Goal: Task Accomplishment & Management: Use online tool/utility

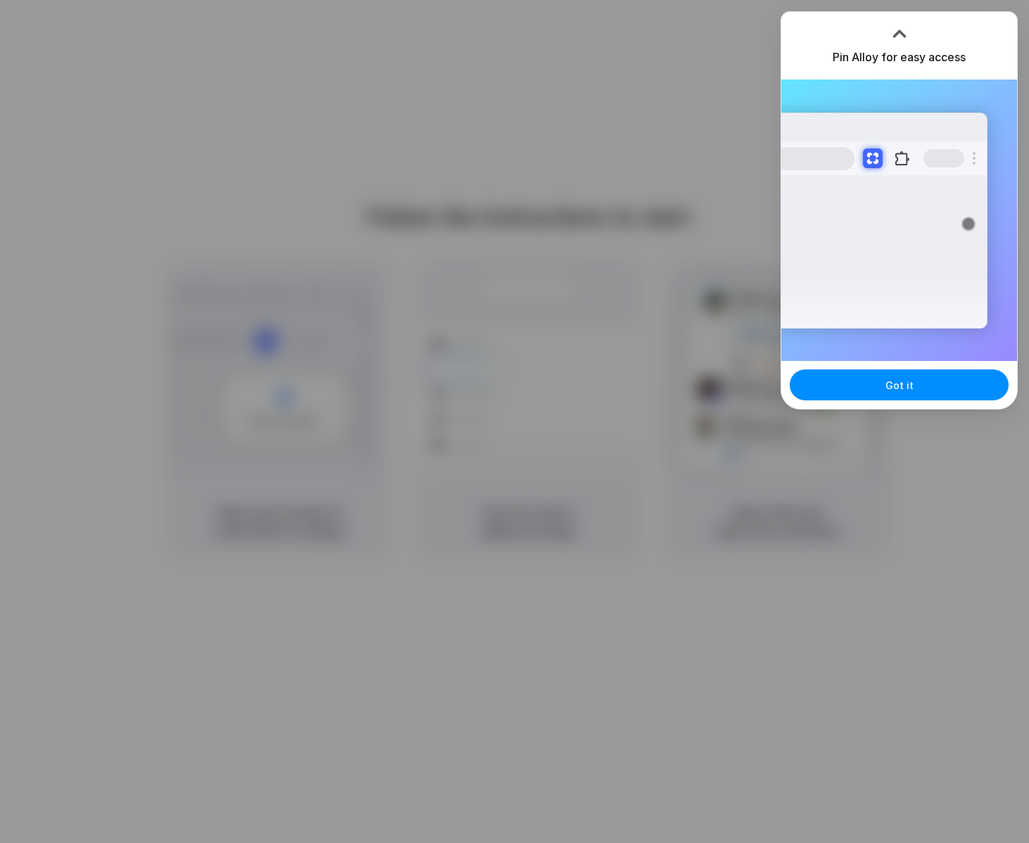
click at [922, 411] on div at bounding box center [514, 421] width 1029 height 843
click at [922, 406] on div "Got it" at bounding box center [899, 385] width 236 height 48
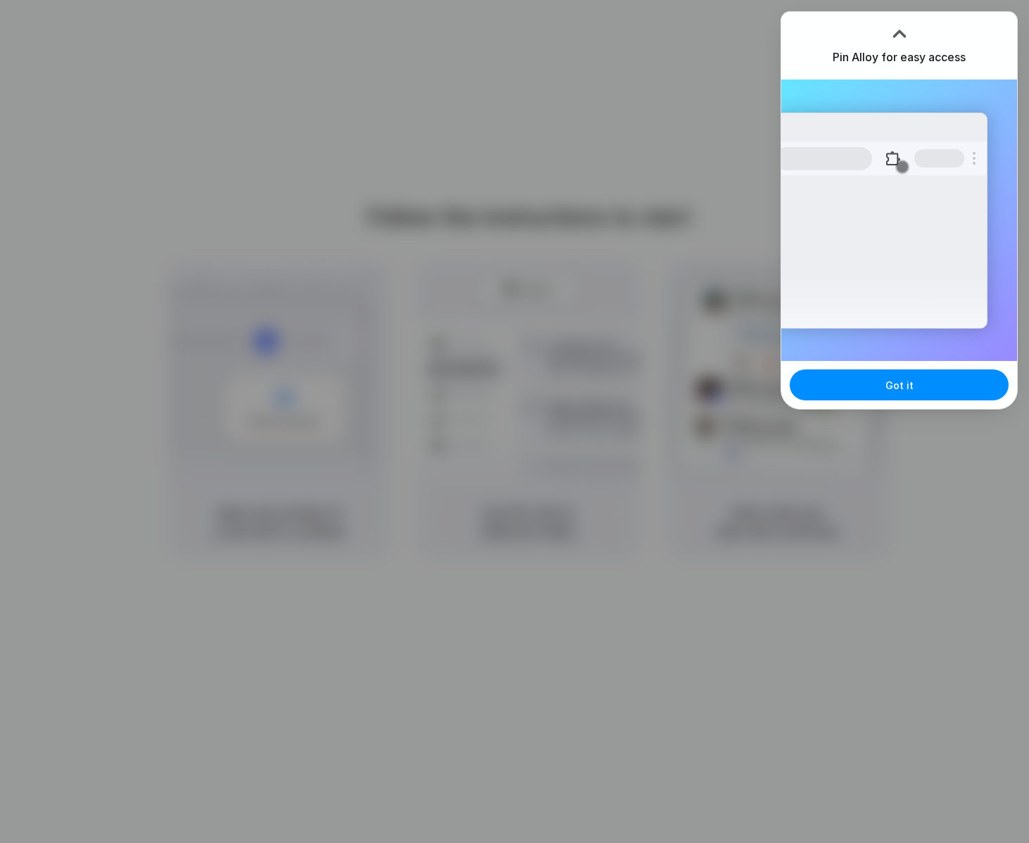
click at [515, 422] on div at bounding box center [515, 422] width 0 height 0
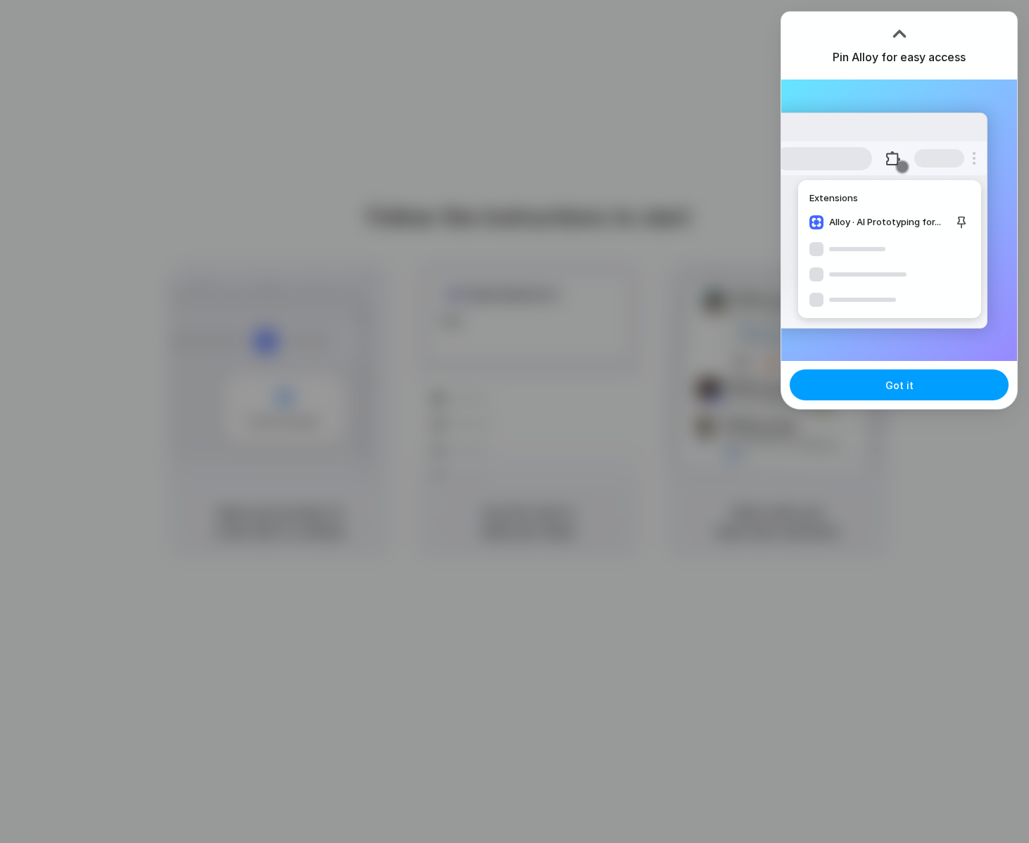
click at [899, 389] on span "Got it" at bounding box center [899, 385] width 28 height 15
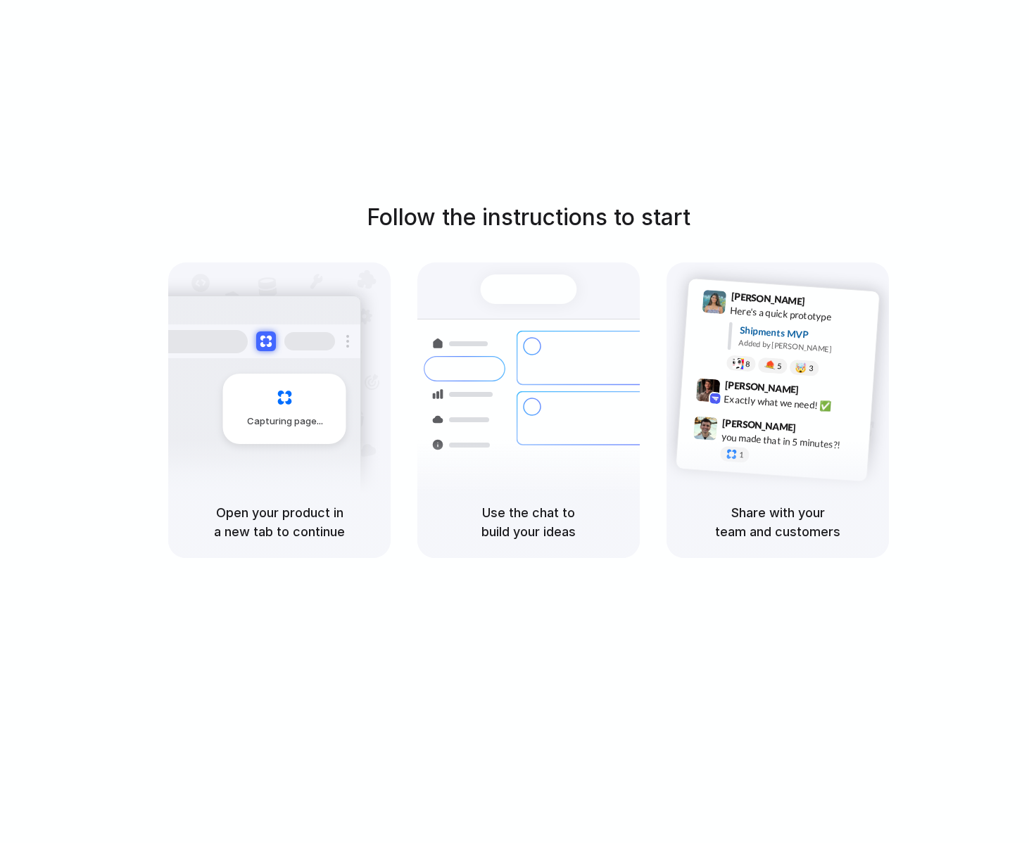
click at [515, 422] on div at bounding box center [515, 422] width 0 height 0
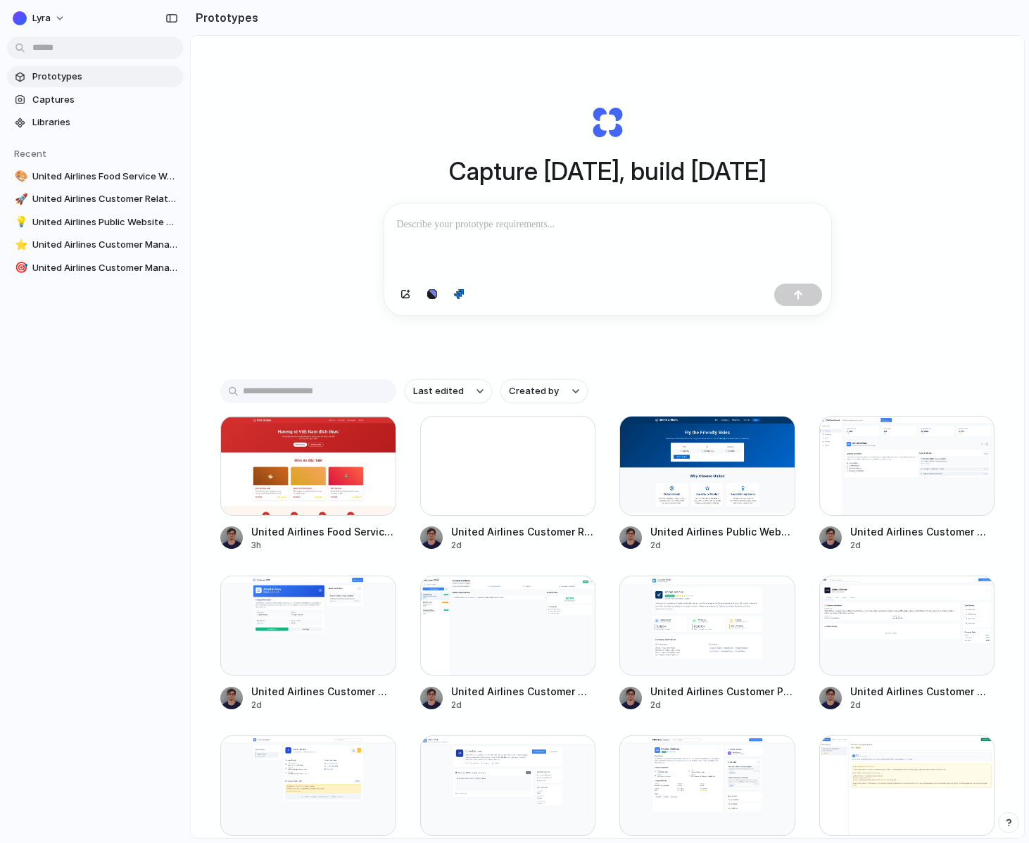
click at [515, 422] on div at bounding box center [515, 422] width 0 height 0
drag, startPoint x: 701, startPoint y: 265, endPoint x: 813, endPoint y: 332, distance: 130.4
click at [813, 332] on div "Capture today, build tomorrow Clone web app Clone screenshot Start from existin…" at bounding box center [607, 210] width 563 height 315
click at [515, 422] on div at bounding box center [515, 422] width 0 height 0
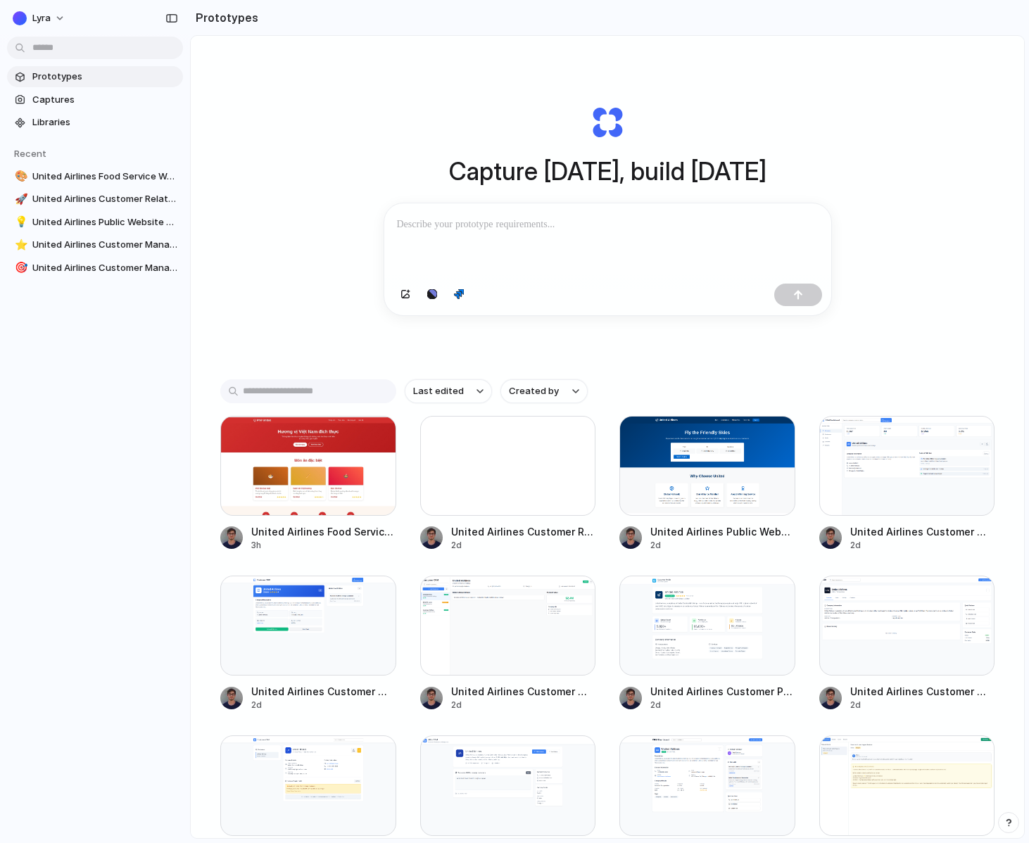
click at [515, 422] on div at bounding box center [515, 422] width 0 height 0
drag, startPoint x: 481, startPoint y: 193, endPoint x: 646, endPoint y: 327, distance: 212.7
click at [646, 327] on div "Capture today, build tomorrow Clone web app Clone screenshot Start from existin…" at bounding box center [607, 210] width 563 height 315
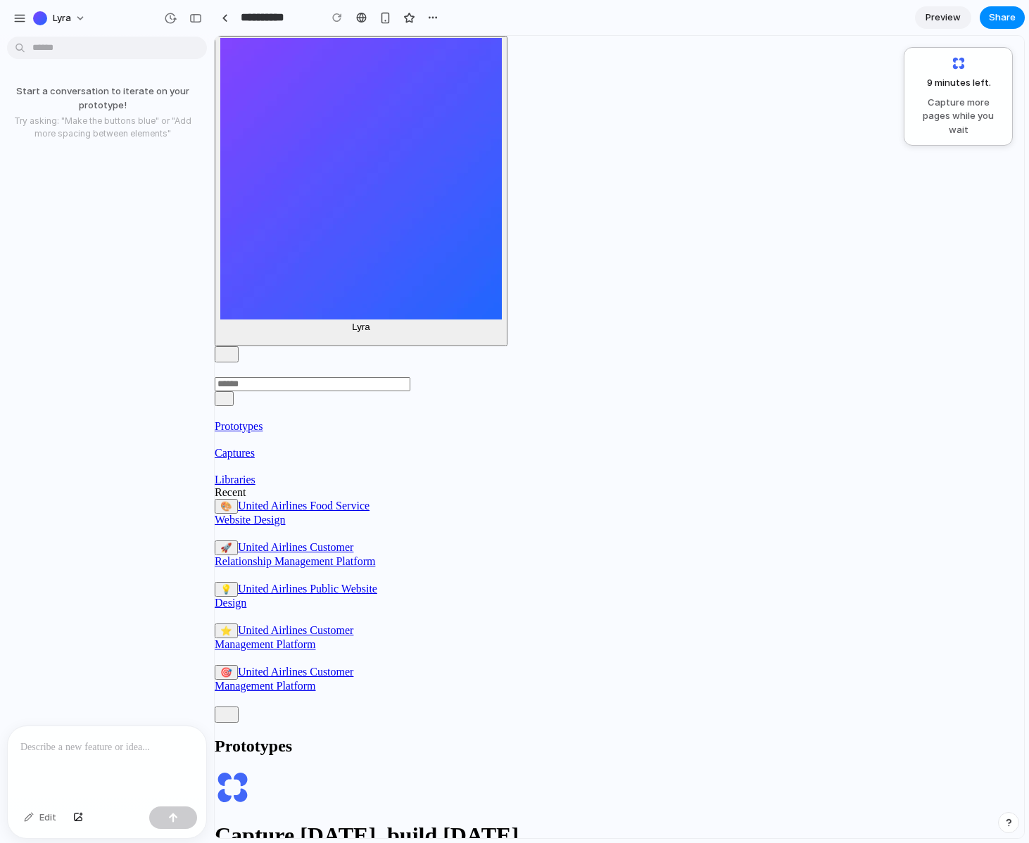
click at [938, 104] on span "Capture more pages while you wait" at bounding box center [958, 117] width 91 height 42
click at [255, 447] on span "Captures" at bounding box center [235, 453] width 40 height 12
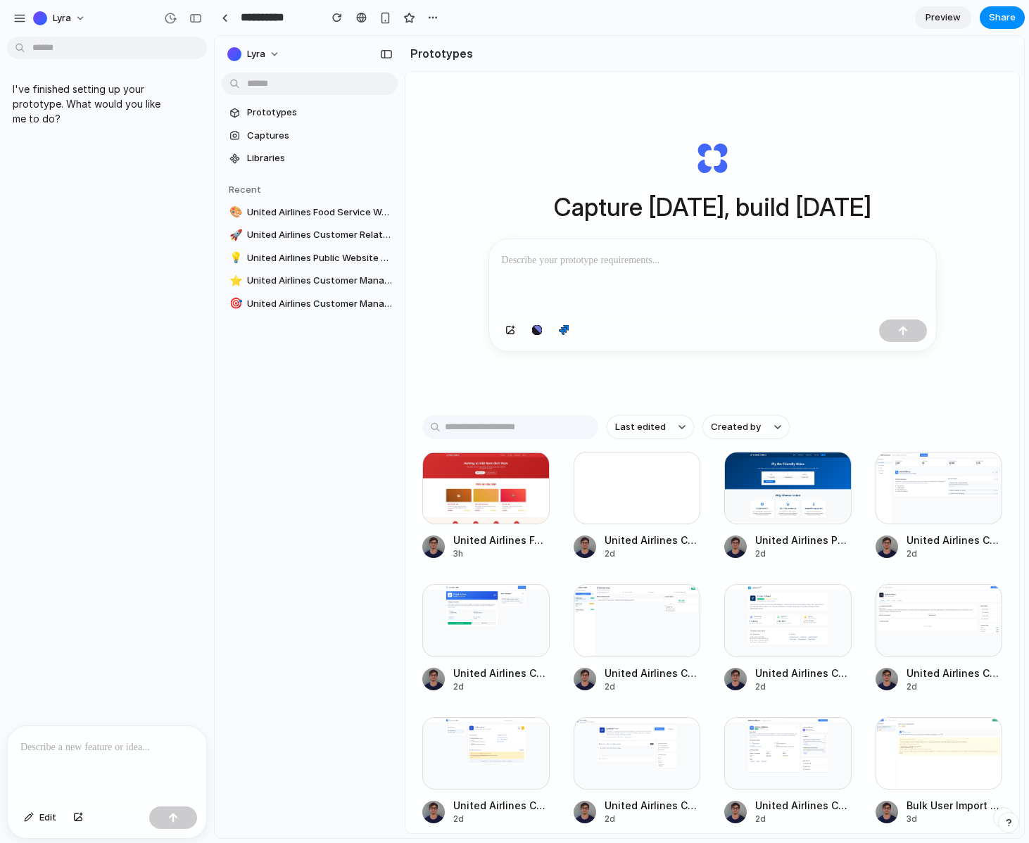
click at [104, 92] on p "I've finished setting up your prototype. What would you like me to do?" at bounding box center [89, 104] width 153 height 44
click at [120, 141] on div "I've finished setting up your prototype. What would you like me to do?" at bounding box center [103, 383] width 206 height 683
click at [817, 235] on div "Capture today, build tomorrow" at bounding box center [712, 246] width 563 height 315
click at [814, 259] on p at bounding box center [713, 260] width 422 height 17
click at [515, 422] on div at bounding box center [515, 422] width 0 height 0
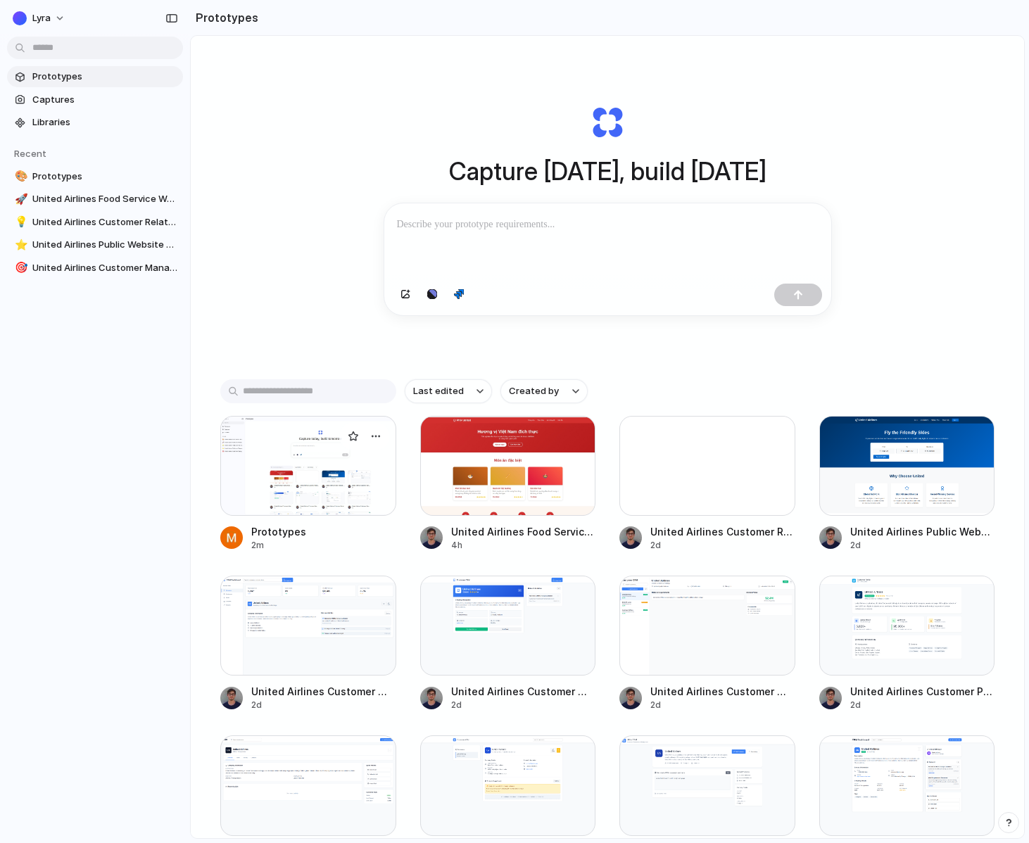
click at [346, 454] on div at bounding box center [308, 466] width 176 height 100
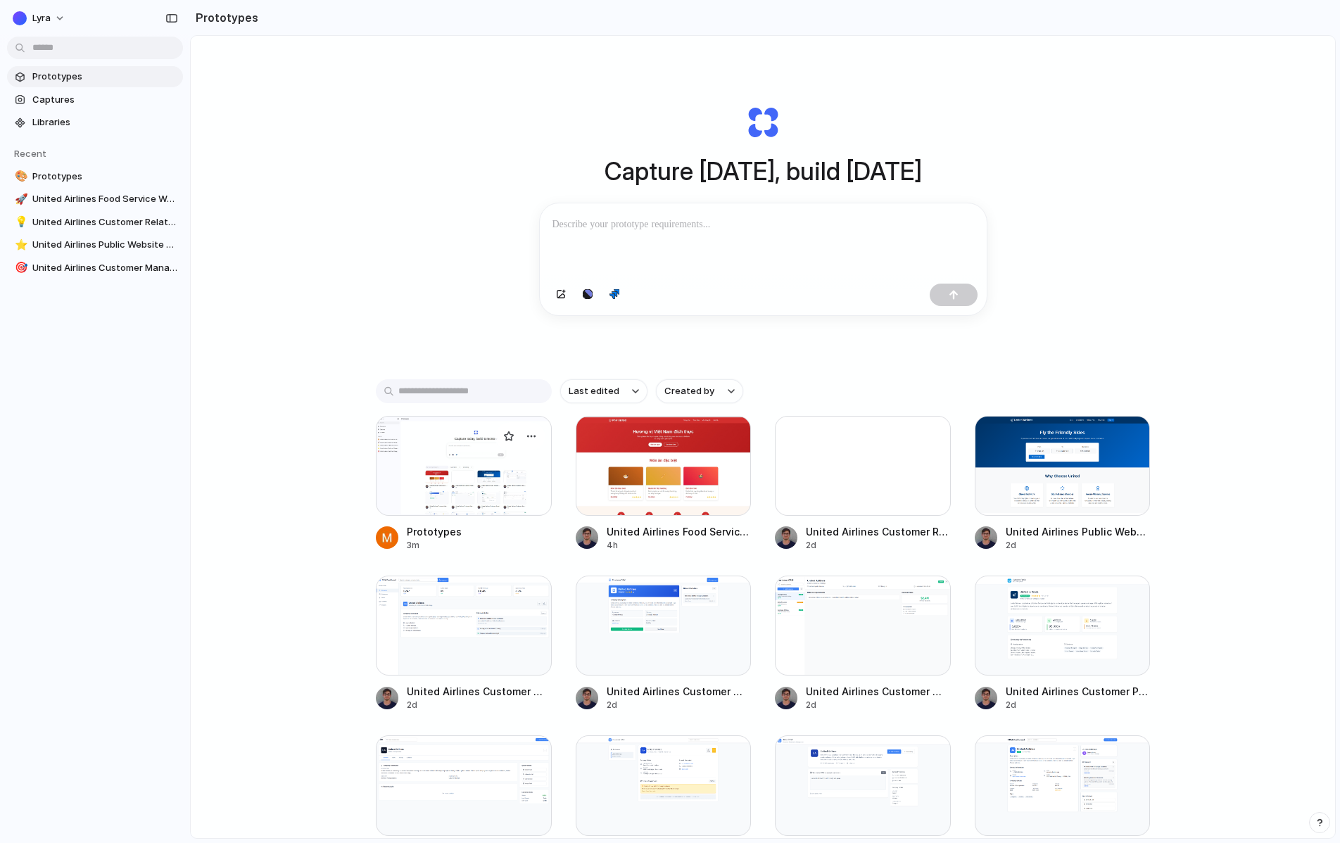
click at [494, 469] on div at bounding box center [464, 466] width 176 height 100
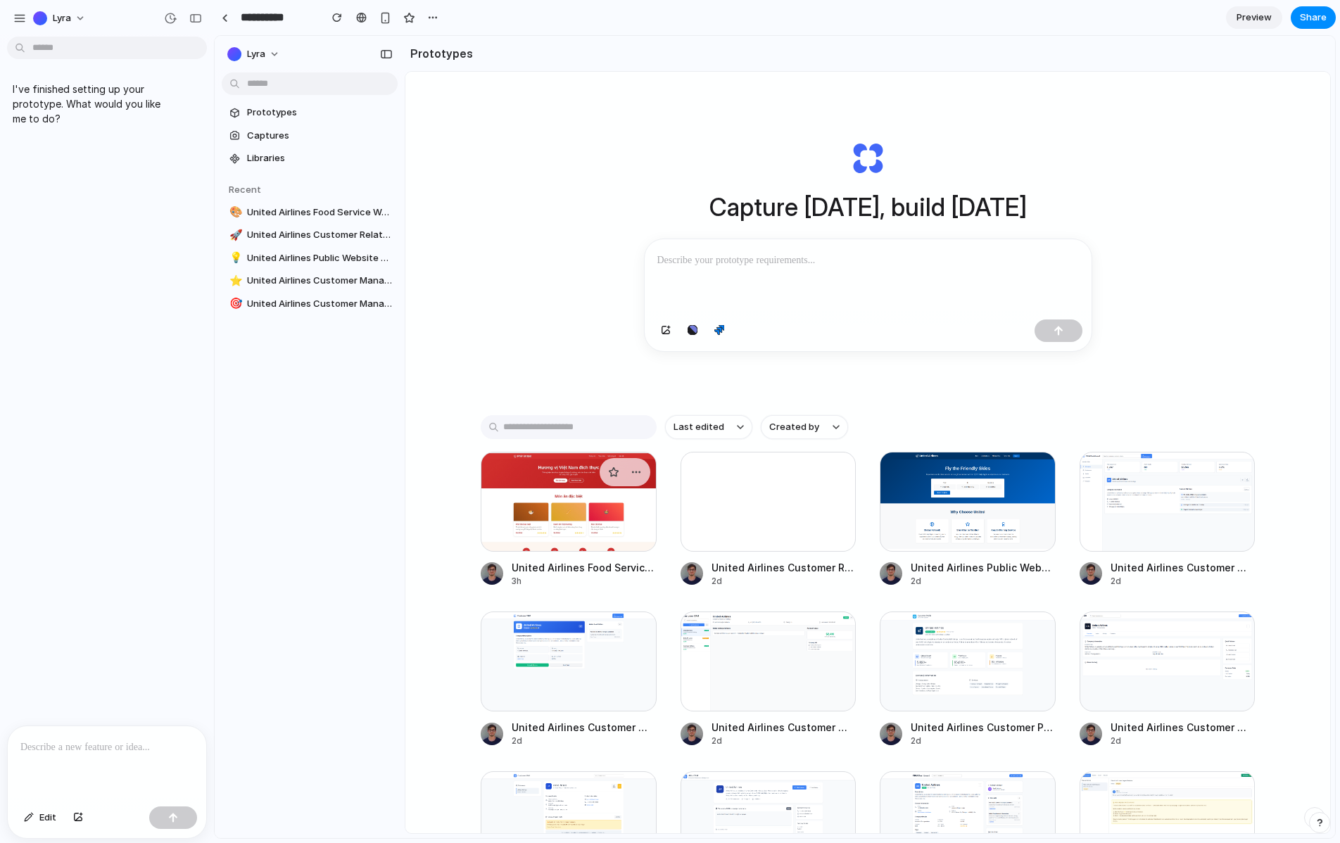
drag, startPoint x: 564, startPoint y: 501, endPoint x: 514, endPoint y: 501, distance: 50.7
click at [514, 501] on div at bounding box center [569, 502] width 176 height 100
drag, startPoint x: 847, startPoint y: 272, endPoint x: 752, endPoint y: 341, distance: 118.0
click at [752, 341] on div at bounding box center [868, 295] width 447 height 112
click at [717, 279] on div at bounding box center [868, 276] width 447 height 75
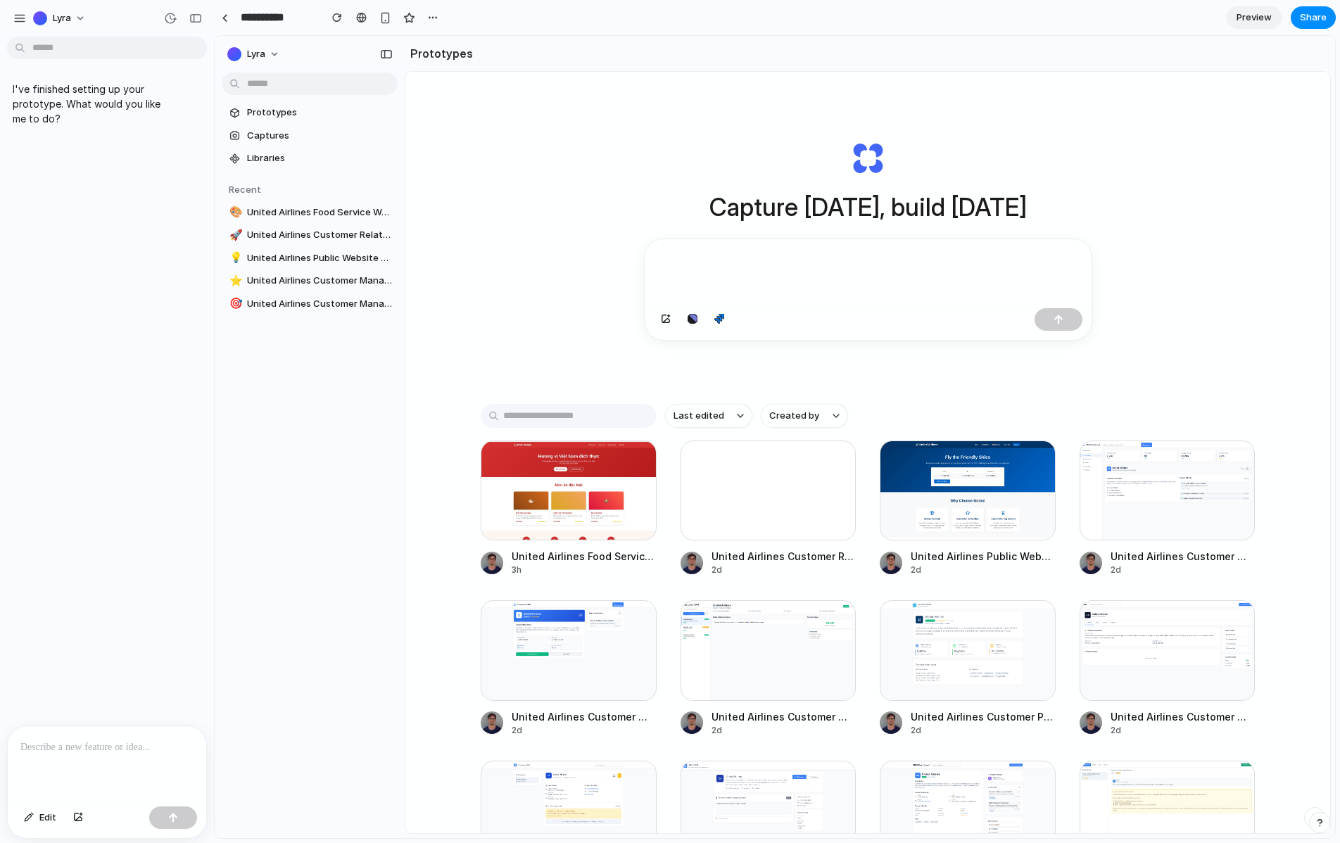
click at [181, 736] on div at bounding box center [107, 763] width 198 height 75
